Goal: Task Accomplishment & Management: Manage account settings

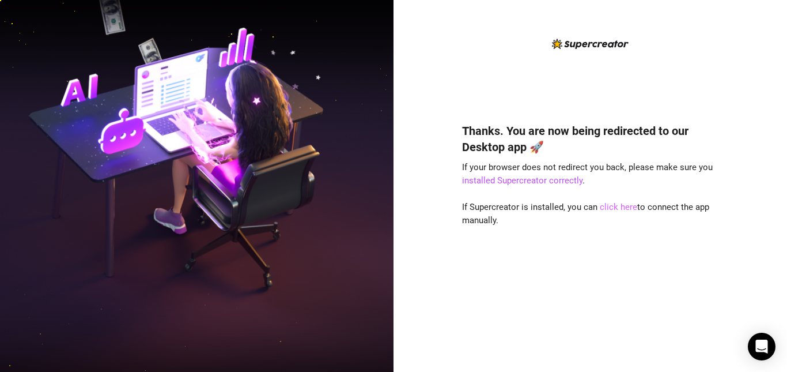
click at [618, 205] on link "click here" at bounding box center [618, 207] width 37 height 10
drag, startPoint x: 618, startPoint y: 205, endPoint x: 605, endPoint y: 205, distance: 12.7
click at [605, 205] on link "click here" at bounding box center [618, 207] width 37 height 10
click at [531, 351] on div "Thanks. You are now being redirected to our Desktop app 🚀 If your browser does …" at bounding box center [590, 230] width 257 height 246
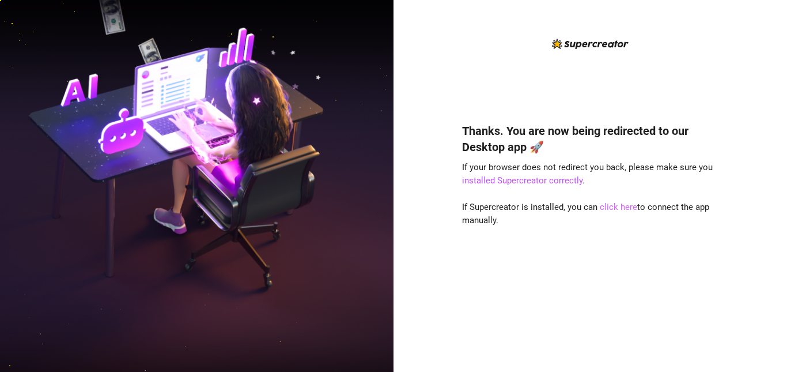
click at [608, 205] on link "click here" at bounding box center [618, 207] width 37 height 10
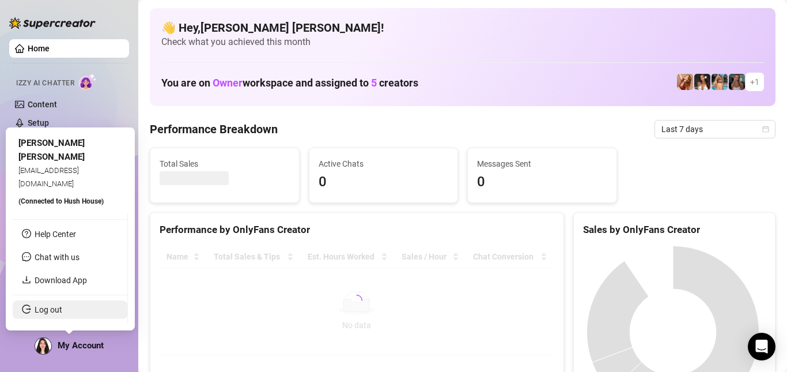
click at [62, 314] on link "Log out" at bounding box center [49, 309] width 28 height 9
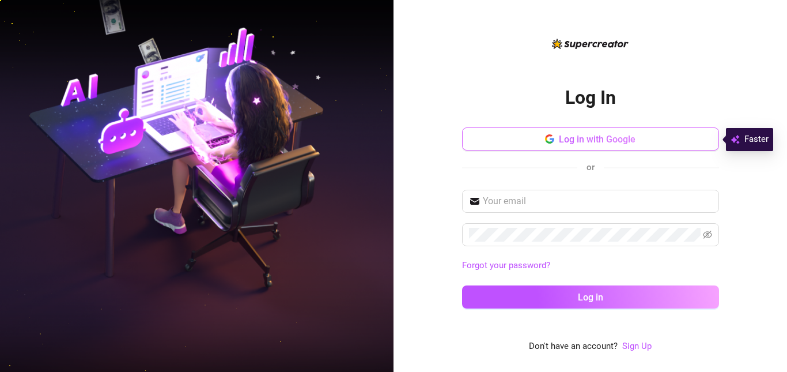
click at [586, 138] on span "Log in with Google" at bounding box center [597, 139] width 77 height 11
